Goal: Information Seeking & Learning: Learn about a topic

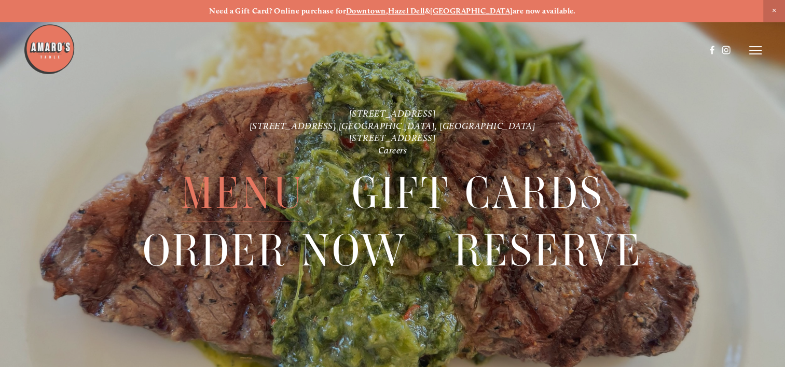
click at [232, 193] on span "Menu" at bounding box center [242, 193] width 123 height 57
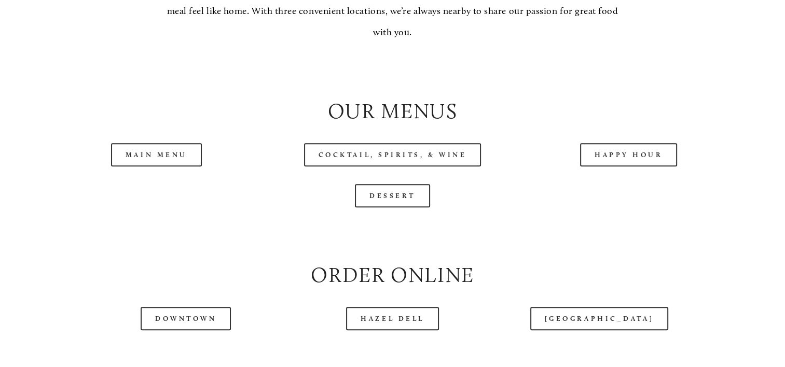
scroll to position [1038, 0]
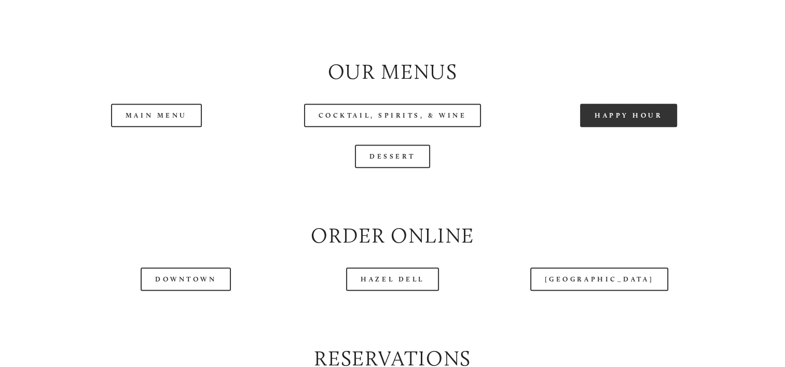
click at [625, 127] on link "Happy Hour" at bounding box center [629, 115] width 98 height 23
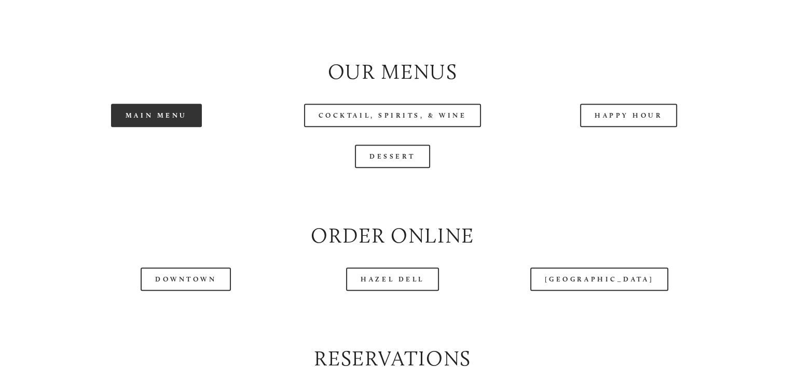
click at [154, 127] on link "Main Menu" at bounding box center [156, 115] width 91 height 23
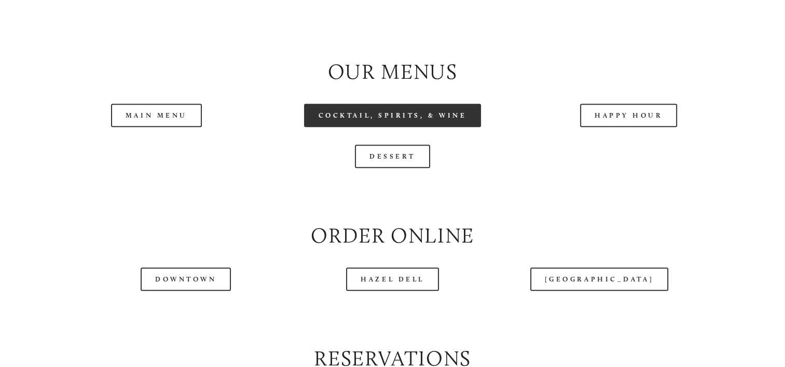
click at [388, 127] on link "Cocktail, Spirits, & Wine" at bounding box center [392, 115] width 177 height 23
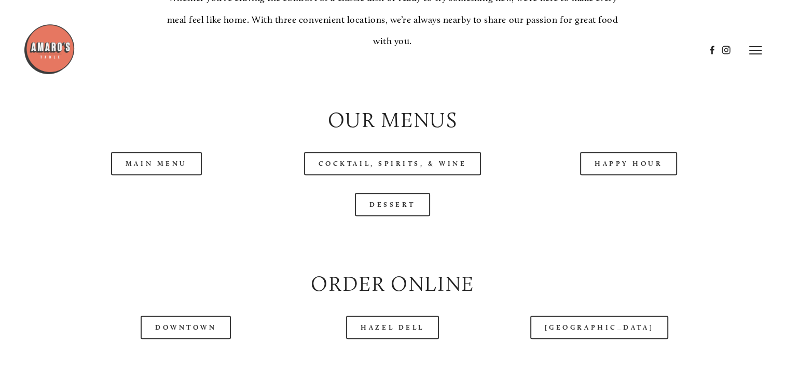
scroll to position [986, 0]
